Goal: Task Accomplishment & Management: Use online tool/utility

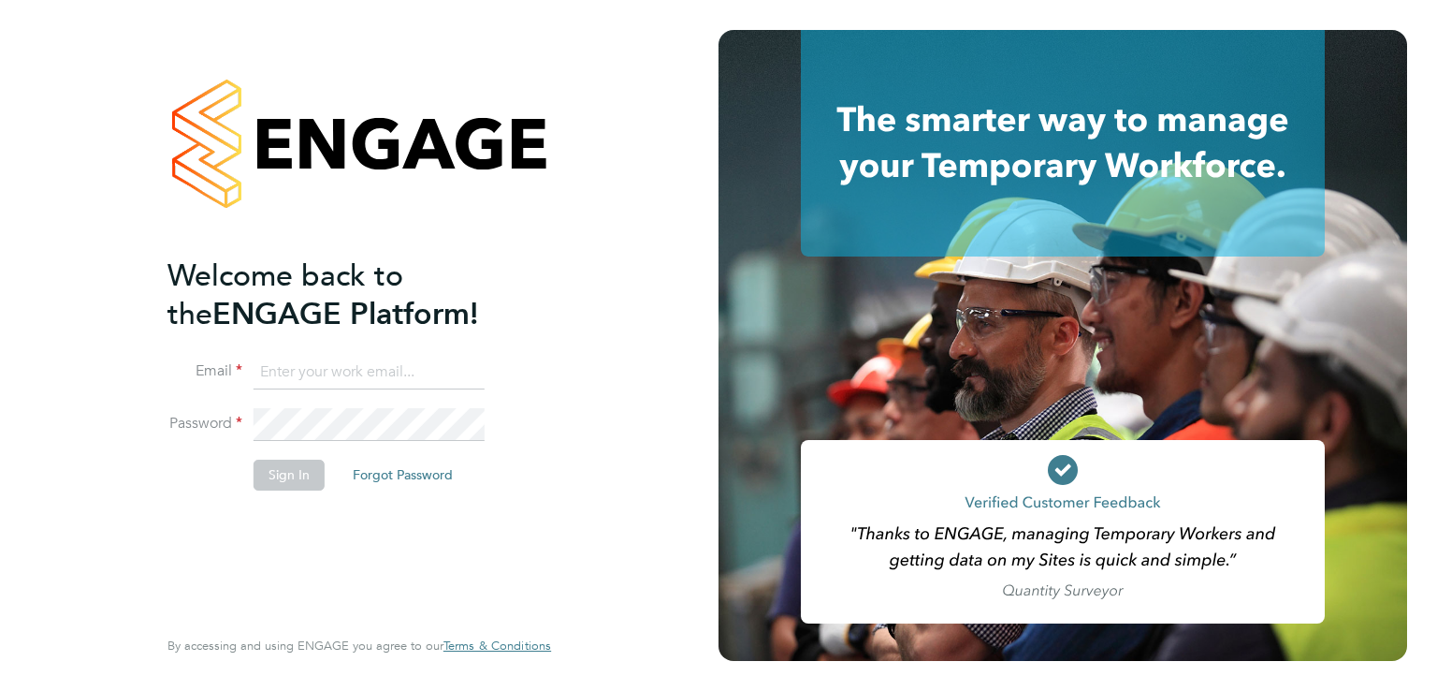
type input "abbie.ross@arcgroup.co.uk"
click at [284, 469] on button "Sign In" at bounding box center [289, 474] width 71 height 30
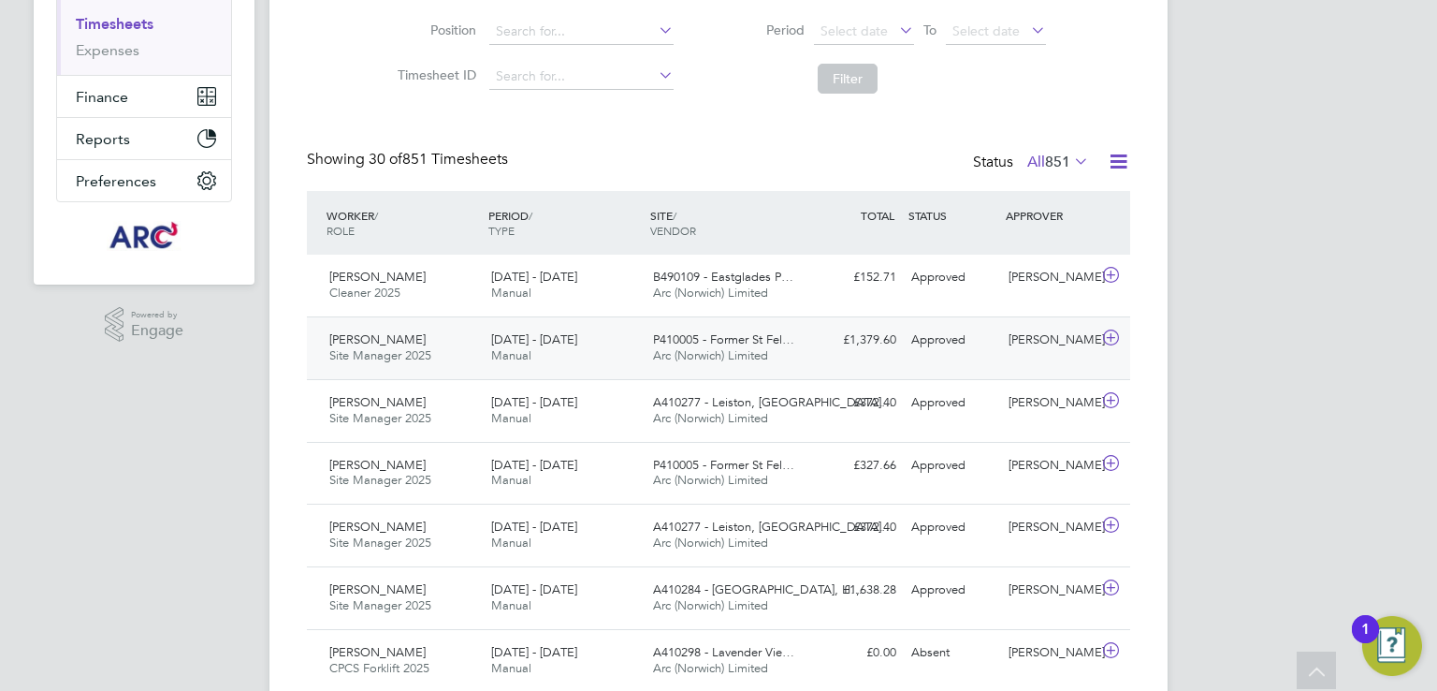
click at [762, 351] on span "Arc (Norwich) Limited" at bounding box center [710, 355] width 115 height 16
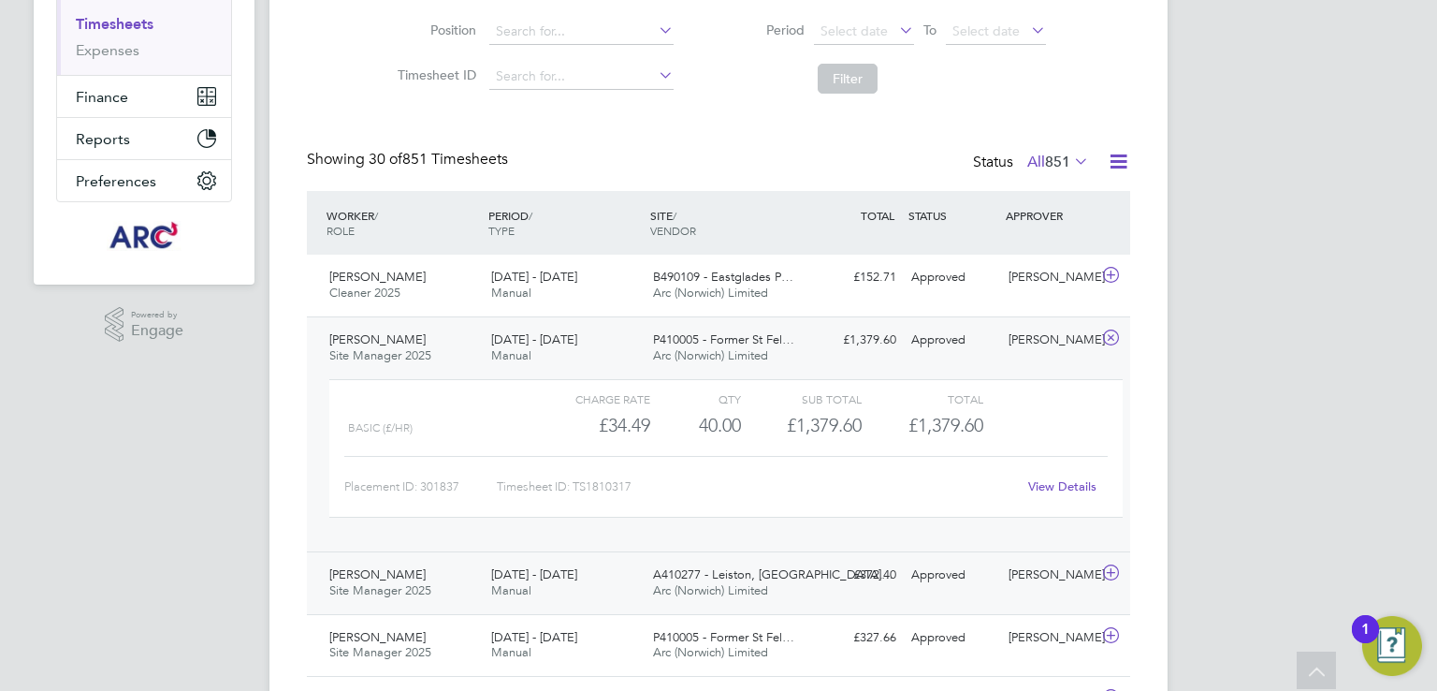
click at [573, 574] on span "[DATE] - [DATE]" at bounding box center [534, 574] width 86 height 16
